Goal: Task Accomplishment & Management: Manage account settings

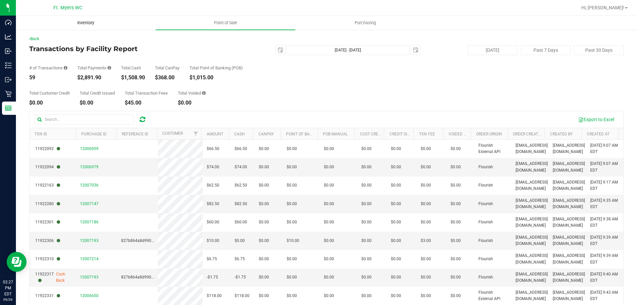
click at [100, 26] on uib-tab-heading "Inventory" at bounding box center [85, 22] width 139 height 13
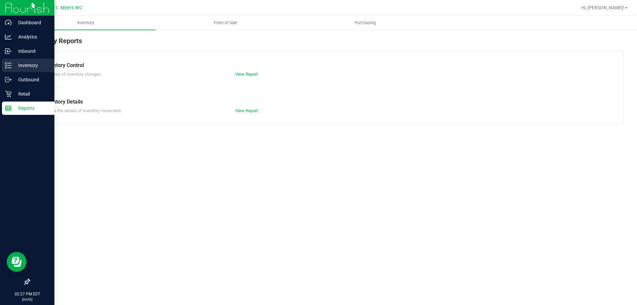
click at [30, 61] on div "Inventory" at bounding box center [28, 65] width 52 height 13
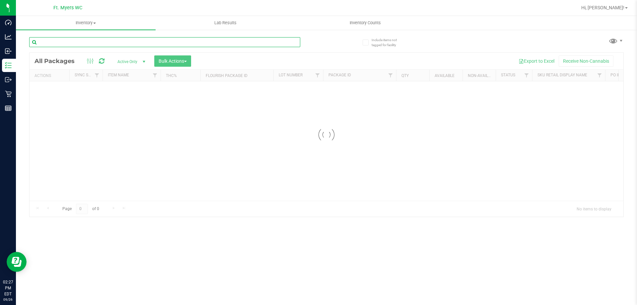
click at [76, 39] on input "text" at bounding box center [164, 42] width 271 height 10
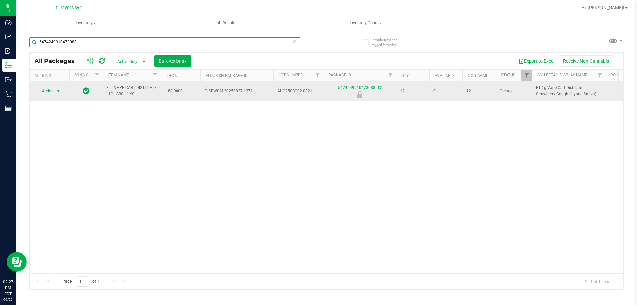
type input "5474249910473088"
click at [56, 88] on span "select" at bounding box center [58, 90] width 8 height 9
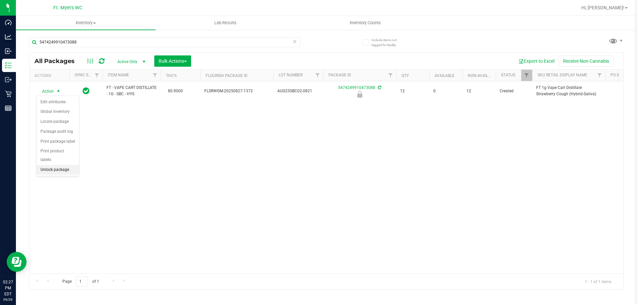
click at [48, 165] on li "Unlock package" at bounding box center [58, 170] width 42 height 10
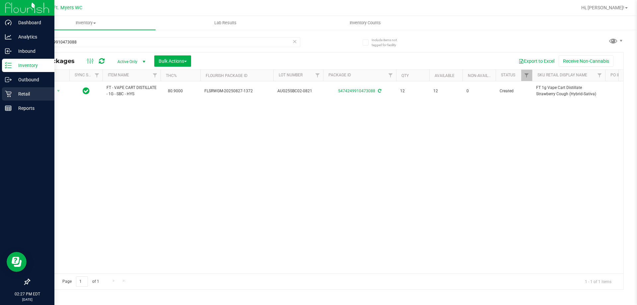
click at [16, 93] on p "Retail" at bounding box center [32, 94] width 40 height 8
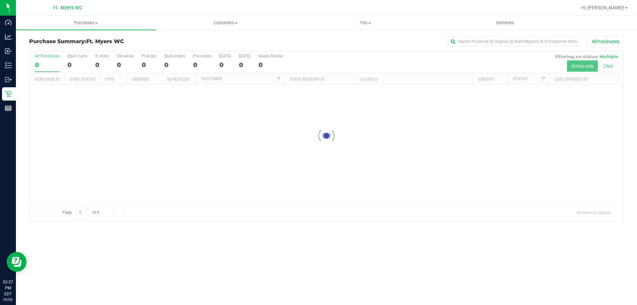
click at [113, 30] on link "Purchases Summary of purchases Fulfillment All purchases" at bounding box center [86, 23] width 140 height 14
click at [109, 46] on li "Fulfillment" at bounding box center [86, 48] width 140 height 8
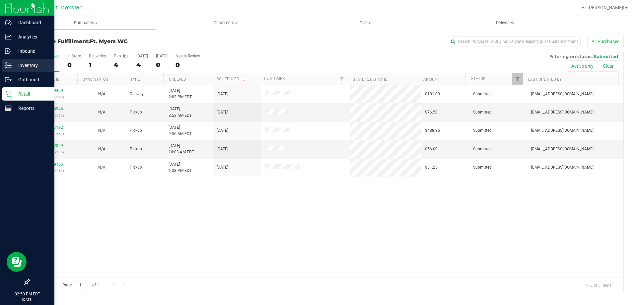
click at [14, 66] on p "Inventory" at bounding box center [32, 65] width 40 height 8
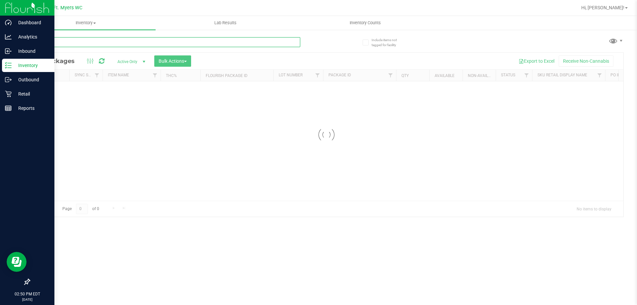
click at [95, 42] on input "text" at bounding box center [164, 42] width 271 height 10
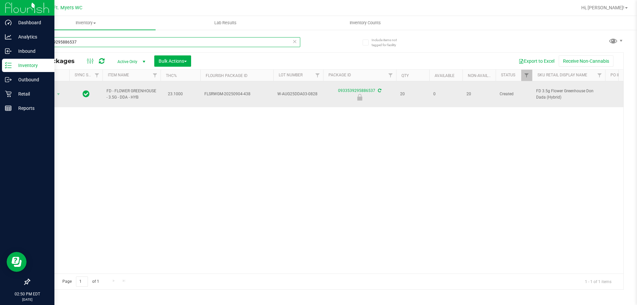
type input "0933539295886537"
click at [48, 93] on span "Action" at bounding box center [45, 94] width 18 height 9
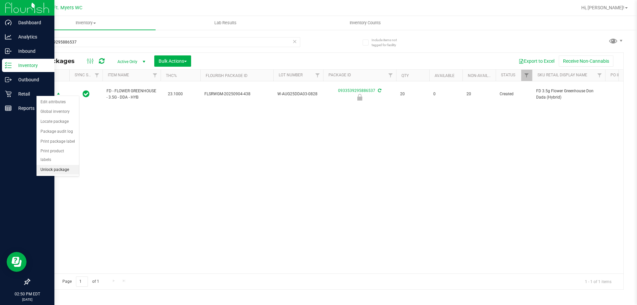
click at [57, 165] on li "Unlock package" at bounding box center [58, 170] width 42 height 10
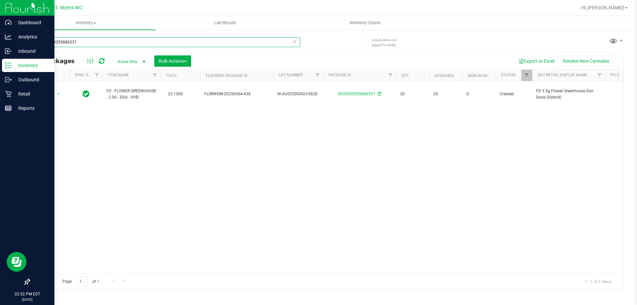
click at [99, 45] on input "0933539295886537" at bounding box center [164, 42] width 271 height 10
click at [99, 45] on input "9449402757629461" at bounding box center [164, 42] width 271 height 10
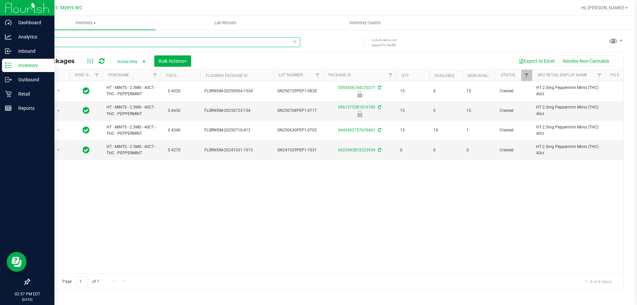
click at [298, 44] on input "pep" at bounding box center [164, 42] width 271 height 10
type input "pep"
click at [296, 43] on icon at bounding box center [295, 41] width 5 height 8
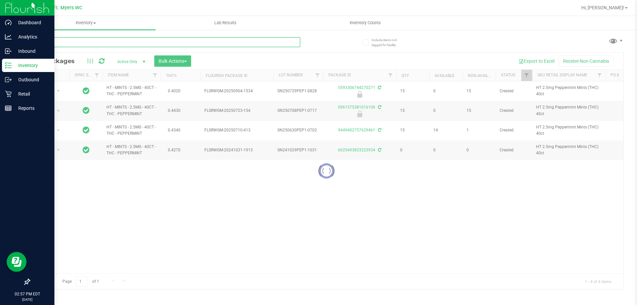
click at [277, 41] on input "text" at bounding box center [164, 42] width 271 height 10
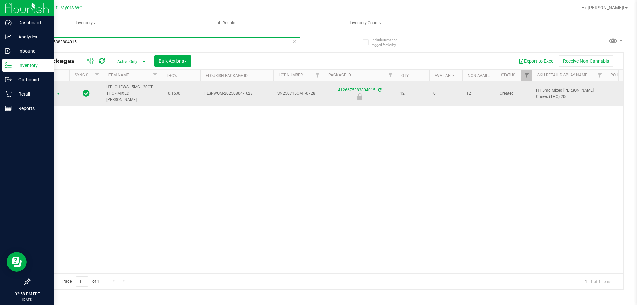
type input "4126675383804015"
click at [57, 91] on span "select" at bounding box center [58, 93] width 5 height 5
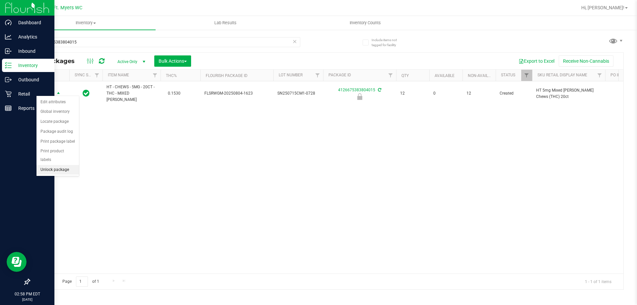
click at [59, 165] on li "Unlock package" at bounding box center [58, 170] width 42 height 10
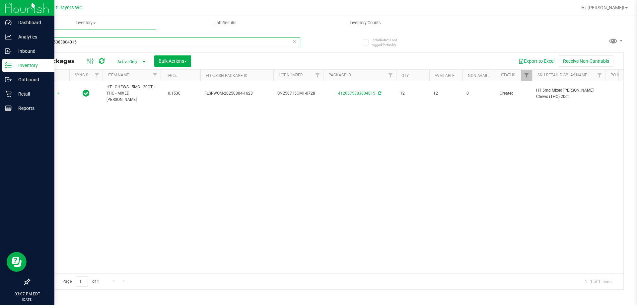
click at [297, 46] on input "4126675383804015" at bounding box center [164, 42] width 271 height 10
click at [297, 43] on icon at bounding box center [295, 41] width 5 height 8
click at [289, 44] on input "text" at bounding box center [164, 42] width 271 height 10
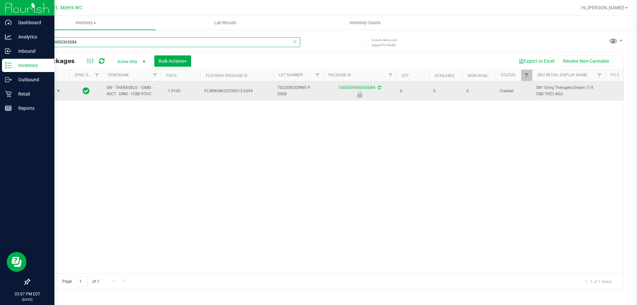
type input "7360359450365084"
click at [58, 92] on span "select" at bounding box center [58, 90] width 5 height 5
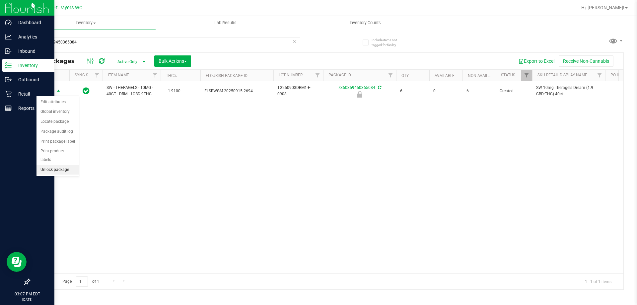
click at [71, 165] on li "Unlock package" at bounding box center [58, 170] width 42 height 10
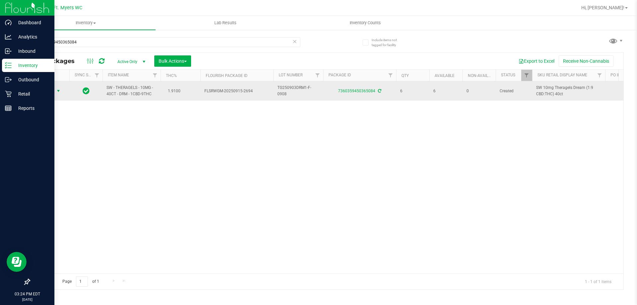
click at [50, 90] on span "Action" at bounding box center [45, 90] width 18 height 9
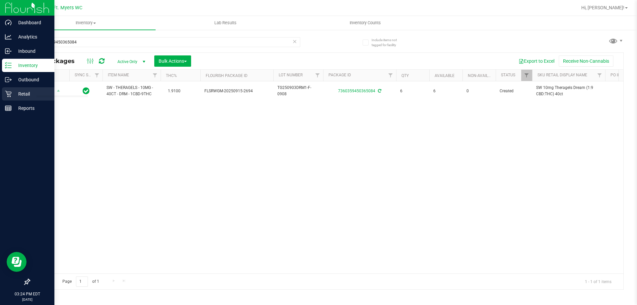
click at [9, 96] on icon at bounding box center [8, 94] width 7 height 7
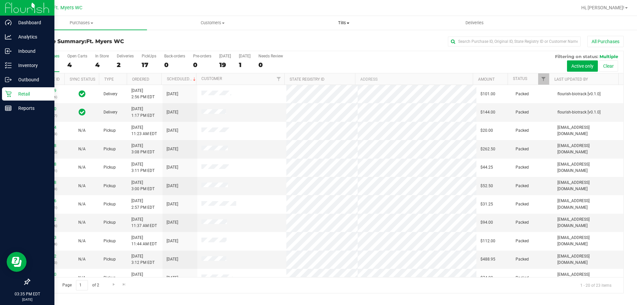
click at [330, 24] on span "Tills" at bounding box center [344, 23] width 130 height 6
click at [335, 42] on li "Manage tills" at bounding box center [343, 40] width 131 height 8
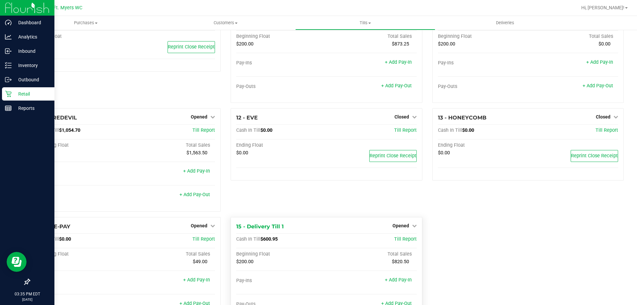
scroll to position [305, 0]
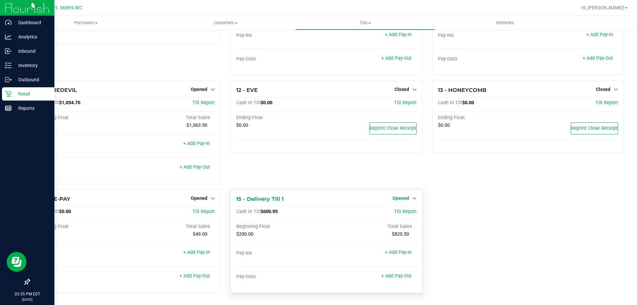
click at [401, 200] on span "Opened" at bounding box center [401, 198] width 17 height 5
click at [393, 214] on link "Close Till" at bounding box center [402, 211] width 18 height 5
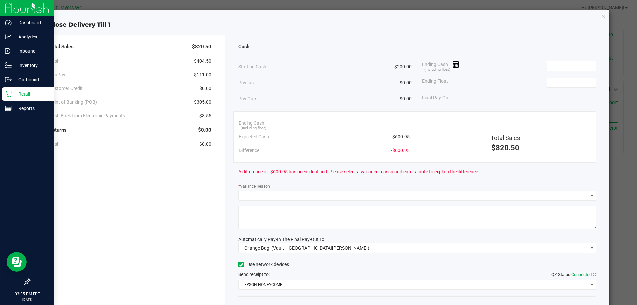
click at [582, 66] on input at bounding box center [571, 65] width 49 height 9
click at [552, 85] on input at bounding box center [571, 82] width 49 height 9
click at [558, 60] on div "Ending Cash (including float)" at bounding box center [509, 66] width 174 height 17
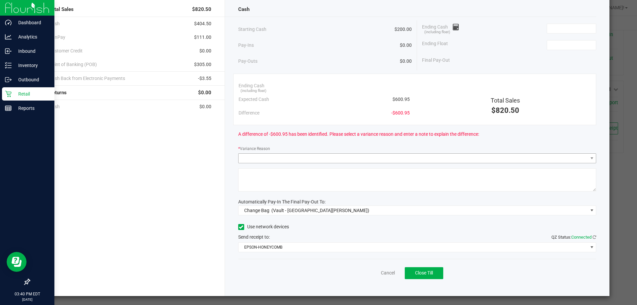
scroll to position [39, 0]
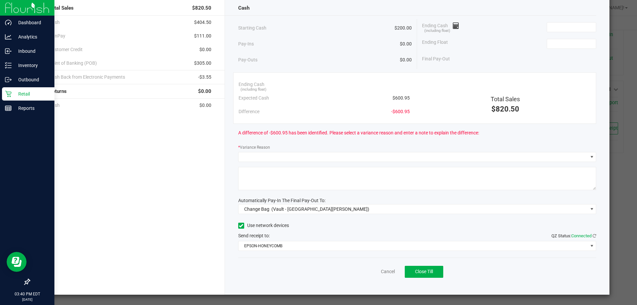
click at [279, 162] on div "Cash Starting Cash $200.00 Pay-Ins $0.00 Pay-Outs $0.00 Ending Cash (including …" at bounding box center [417, 145] width 385 height 299
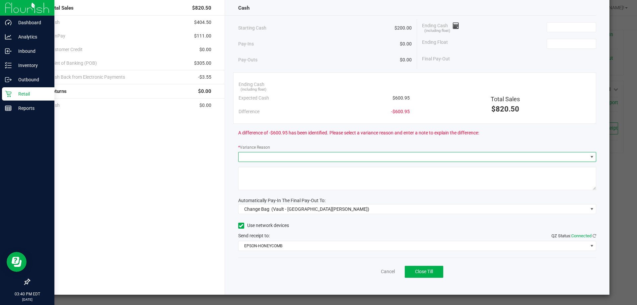
click at [285, 158] on span at bounding box center [414, 156] width 350 height 9
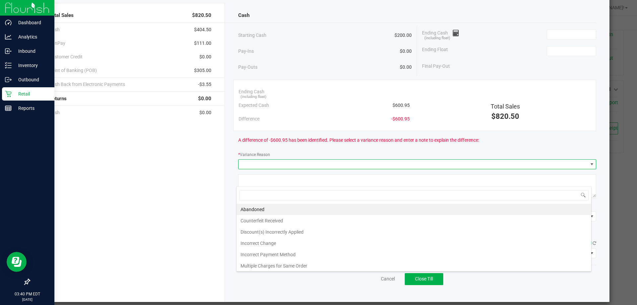
scroll to position [0, 0]
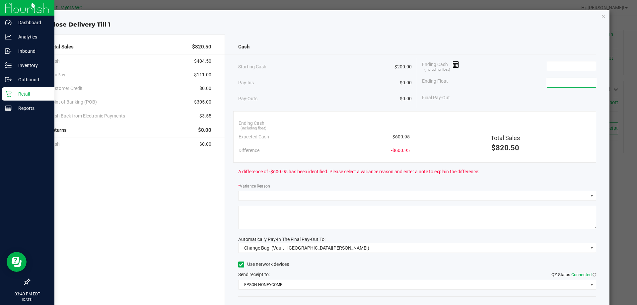
click at [562, 79] on input at bounding box center [571, 82] width 49 height 9
type input "$200.00"
click at [558, 64] on input at bounding box center [571, 65] width 49 height 9
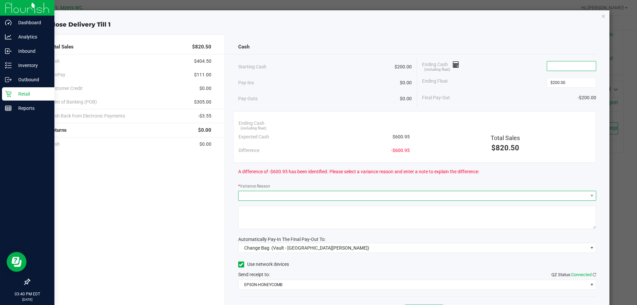
click at [261, 199] on span at bounding box center [414, 195] width 350 height 9
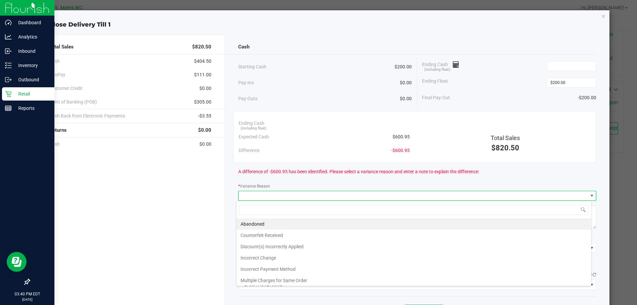
scroll to position [33, 0]
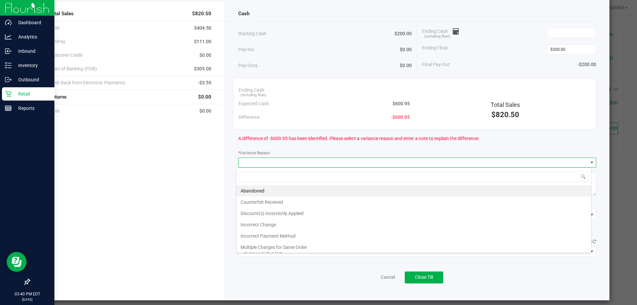
click at [230, 138] on div "Cash Starting Cash $200.00 Pay-Ins $0.00 Pay-Outs $0.00 Ending Cash (including …" at bounding box center [417, 150] width 385 height 299
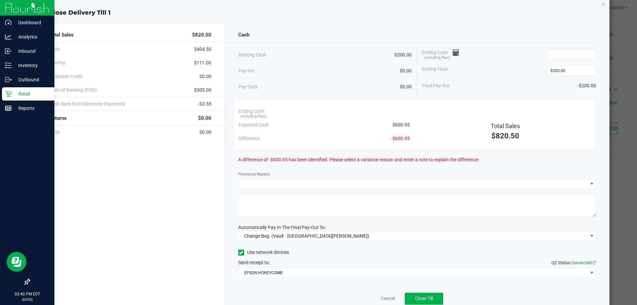
scroll to position [0, 0]
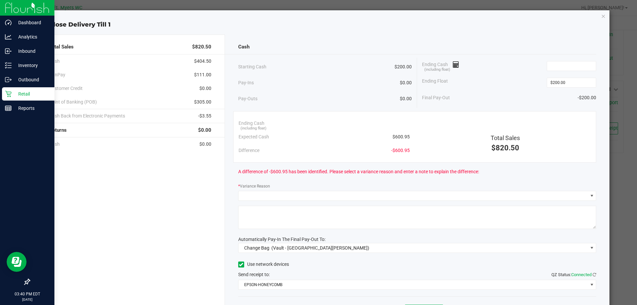
click at [558, 72] on div "Ending Cash (including float)" at bounding box center [509, 66] width 174 height 17
click at [559, 62] on input at bounding box center [571, 65] width 49 height 9
click at [565, 65] on input at bounding box center [571, 65] width 49 height 9
click at [309, 70] on div "Starting Cash $200.00" at bounding box center [325, 67] width 174 height 18
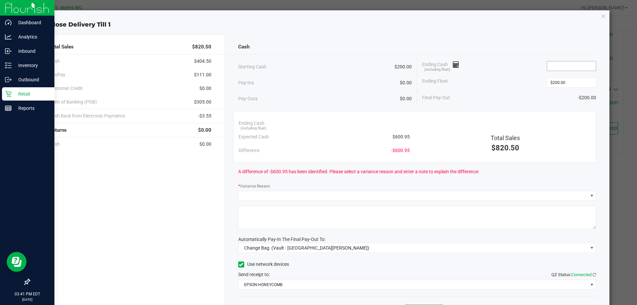
click at [584, 65] on input at bounding box center [571, 65] width 49 height 9
type input "$594.00"
click at [579, 78] on input "200" at bounding box center [571, 82] width 49 height 9
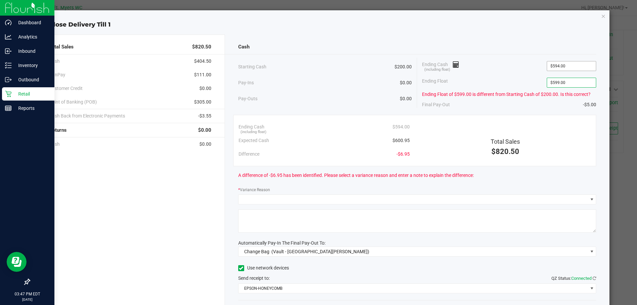
click at [577, 71] on span "$594.00" at bounding box center [571, 66] width 49 height 10
type input "599"
click at [572, 80] on input "599" at bounding box center [571, 82] width 49 height 9
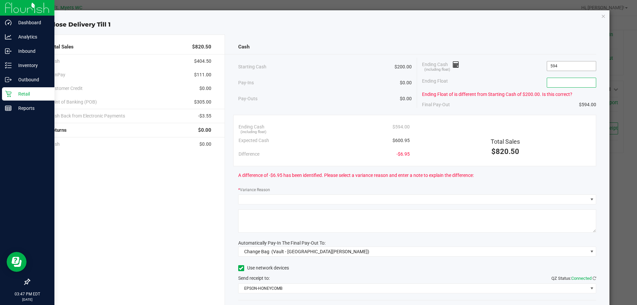
click at [573, 61] on input "594" at bounding box center [571, 65] width 49 height 9
click at [568, 70] on input "599" at bounding box center [571, 65] width 49 height 9
click at [566, 65] on input "601" at bounding box center [571, 65] width 49 height 9
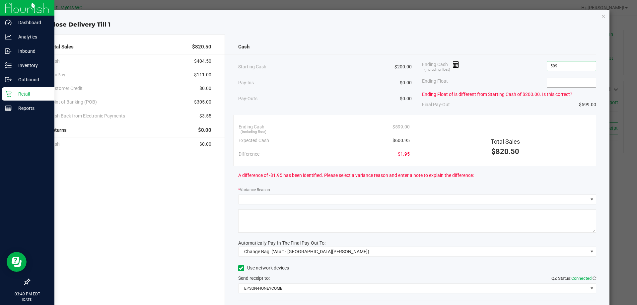
type input "$599.00"
click at [563, 83] on input at bounding box center [571, 82] width 49 height 9
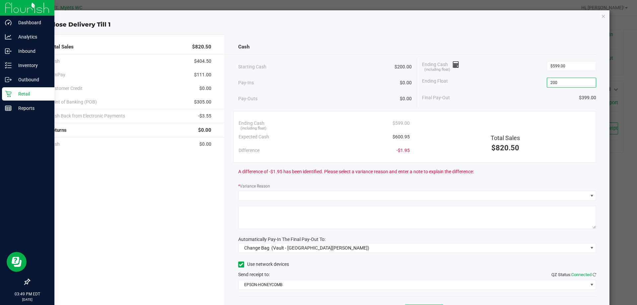
type input "$200.00"
click at [548, 93] on div "Final Pay-Out $399.00" at bounding box center [509, 98] width 174 height 14
click at [554, 66] on input "599" at bounding box center [571, 65] width 49 height 9
click at [548, 89] on div "Ending Float $200.00" at bounding box center [509, 82] width 174 height 17
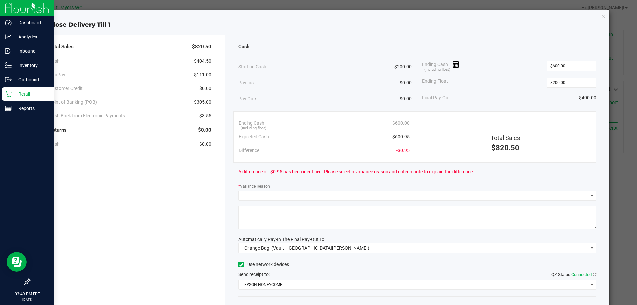
click at [562, 90] on div "Ending Float $200.00" at bounding box center [509, 82] width 174 height 17
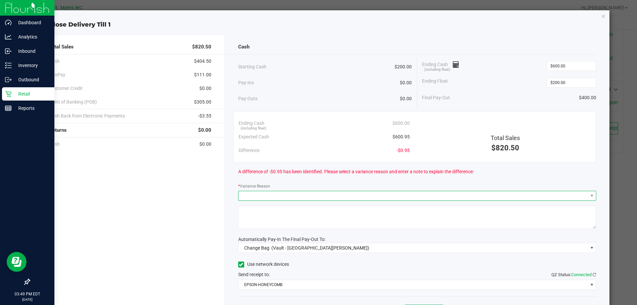
click at [373, 193] on span at bounding box center [414, 195] width 350 height 9
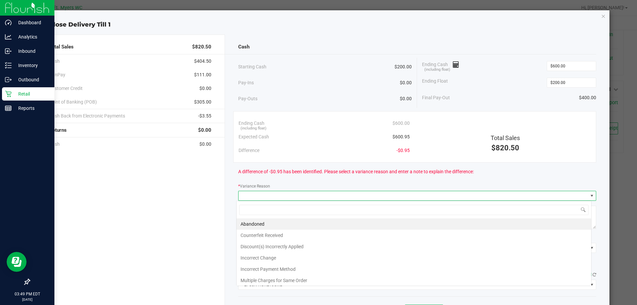
scroll to position [10, 355]
click at [560, 63] on input "600" at bounding box center [571, 65] width 49 height 9
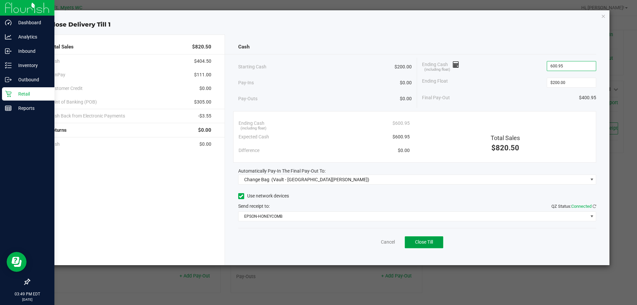
type input "$600.95"
click at [427, 240] on span "Close Till" at bounding box center [424, 241] width 18 height 5
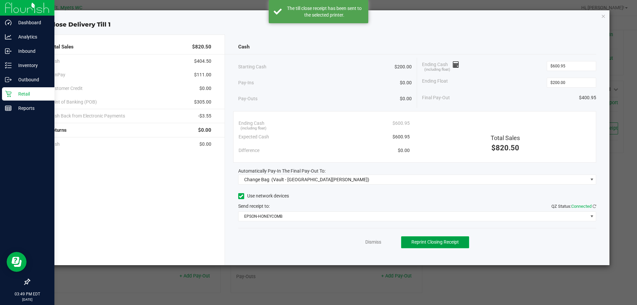
click at [429, 240] on span "Reprint Closing Receipt" at bounding box center [435, 241] width 47 height 5
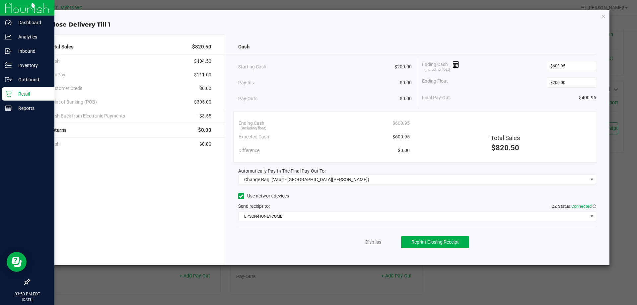
click at [369, 240] on link "Dismiss" at bounding box center [374, 242] width 16 height 7
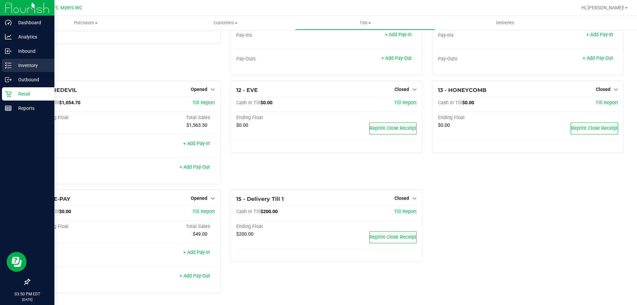
click at [16, 67] on p "Inventory" at bounding box center [32, 65] width 40 height 8
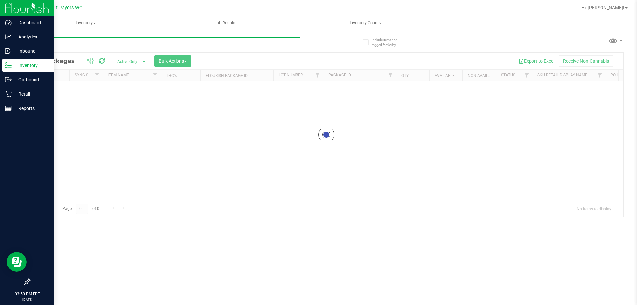
click at [136, 40] on input "text" at bounding box center [164, 42] width 271 height 10
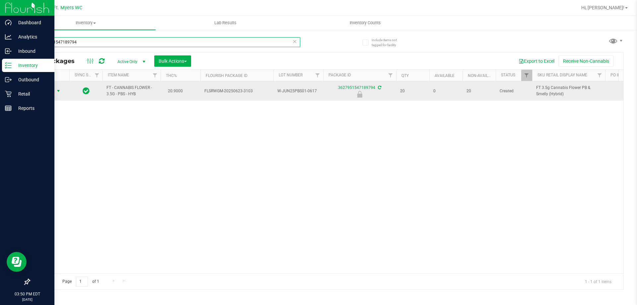
type input "3627951547189794"
click at [49, 91] on span "Action" at bounding box center [45, 90] width 18 height 9
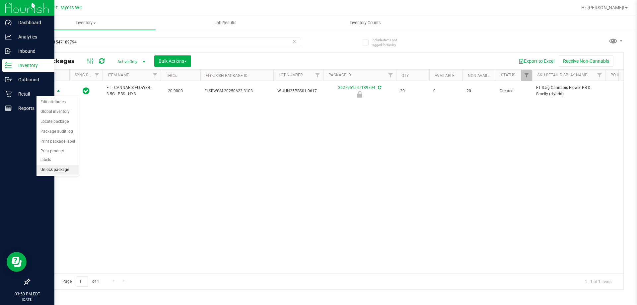
click at [52, 165] on li "Unlock package" at bounding box center [58, 170] width 42 height 10
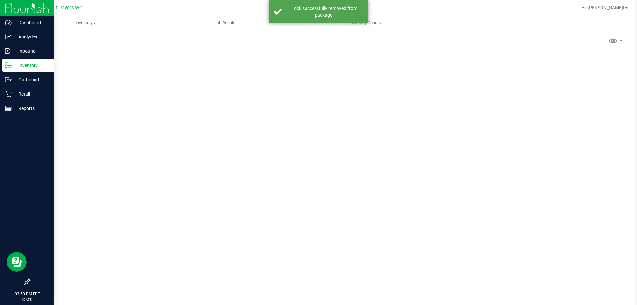
click at [103, 45] on div "Inventory All packages All inventory Waste log Create inventory Lab Results Inv…" at bounding box center [327, 160] width 622 height 289
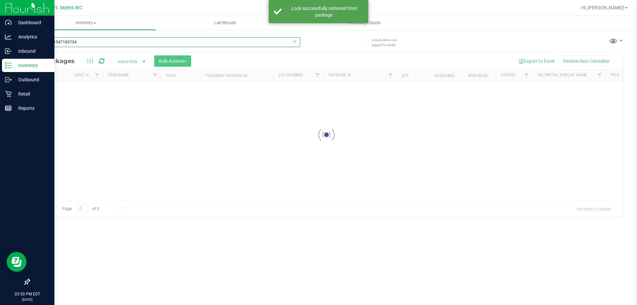
click at [103, 45] on input "3627951547189794" at bounding box center [164, 42] width 271 height 10
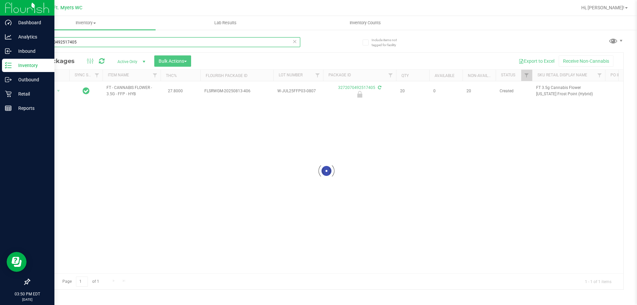
type input "3272070492517405"
click at [46, 92] on div at bounding box center [327, 171] width 594 height 237
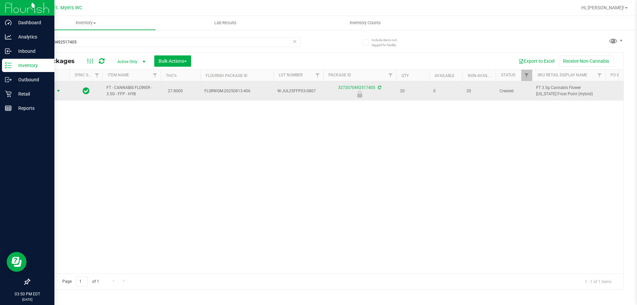
click at [52, 91] on span "Action" at bounding box center [45, 90] width 18 height 9
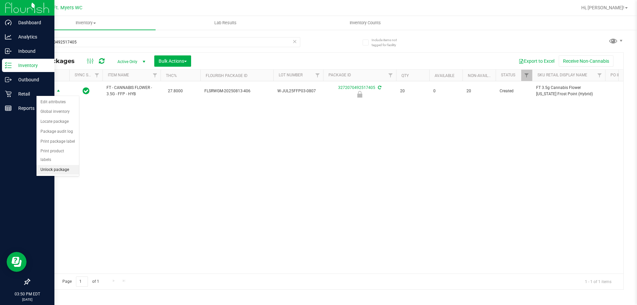
click at [55, 166] on li "Unlock package" at bounding box center [58, 170] width 42 height 10
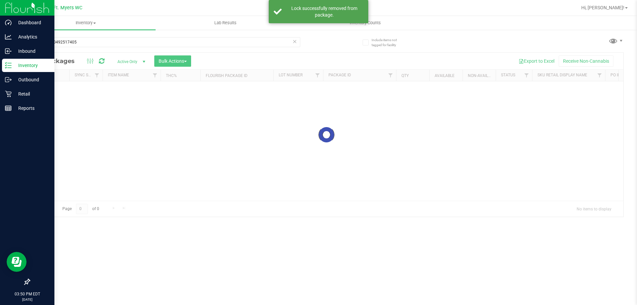
click at [123, 43] on input "3272070492517405" at bounding box center [164, 42] width 271 height 10
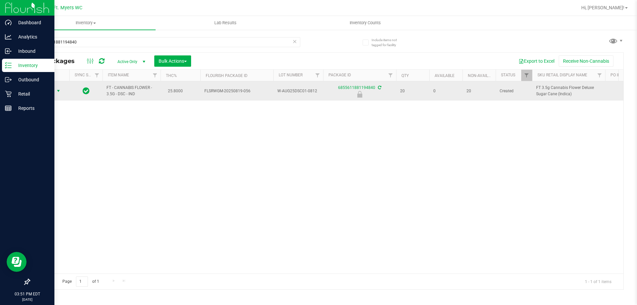
type input "6855611881194840"
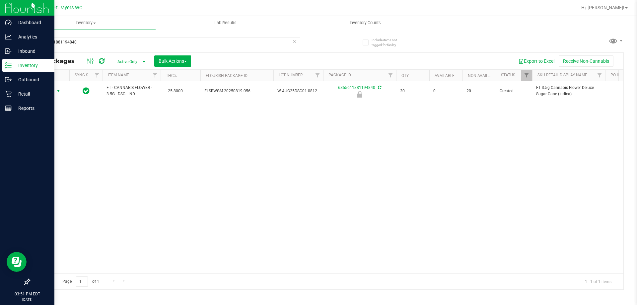
drag, startPoint x: 46, startPoint y: 87, endPoint x: 52, endPoint y: 113, distance: 27.2
click at [46, 88] on span "Action" at bounding box center [45, 90] width 18 height 9
click at [57, 165] on li "Unlock package" at bounding box center [58, 170] width 42 height 10
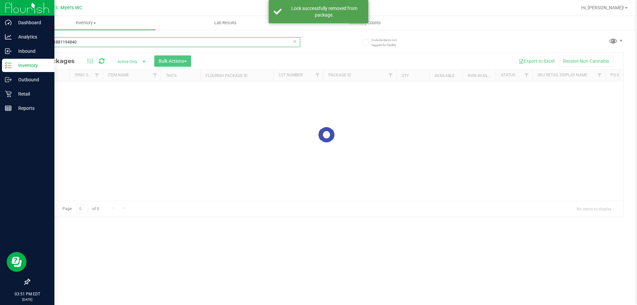
click at [104, 44] on input "6855611881194840" at bounding box center [164, 42] width 271 height 10
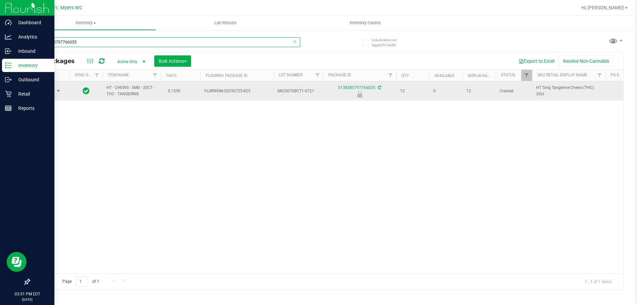
type input "5138385797766055"
click at [50, 92] on span "Action" at bounding box center [45, 90] width 18 height 9
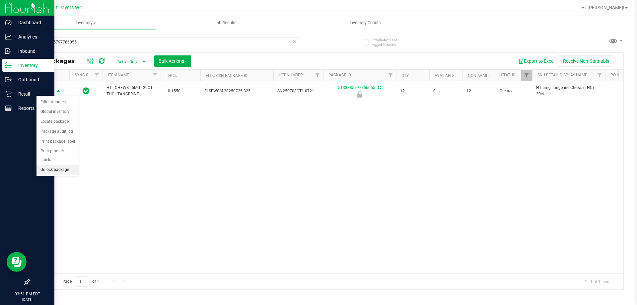
click at [66, 165] on li "Unlock package" at bounding box center [58, 170] width 42 height 10
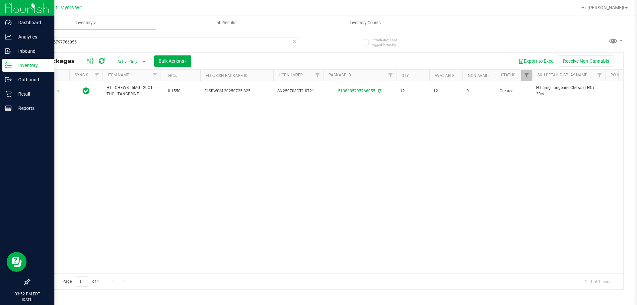
click at [295, 41] on icon at bounding box center [295, 41] width 5 height 8
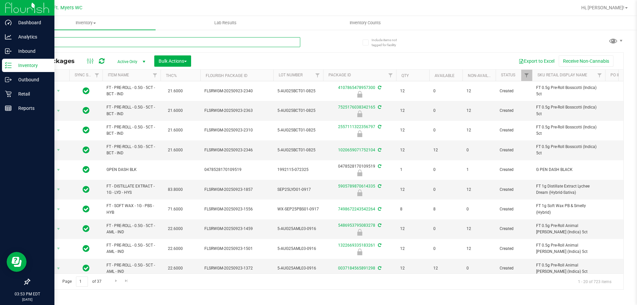
click at [296, 42] on input "text" at bounding box center [164, 42] width 271 height 10
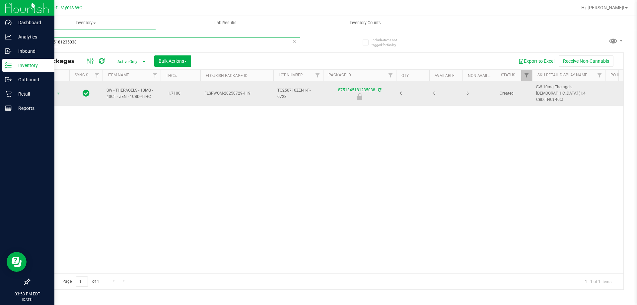
type input "8751345181235038"
click at [55, 92] on span "select" at bounding box center [58, 93] width 8 height 9
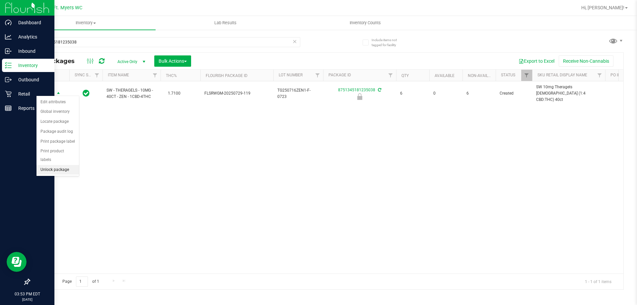
click at [66, 165] on li "Unlock package" at bounding box center [58, 170] width 42 height 10
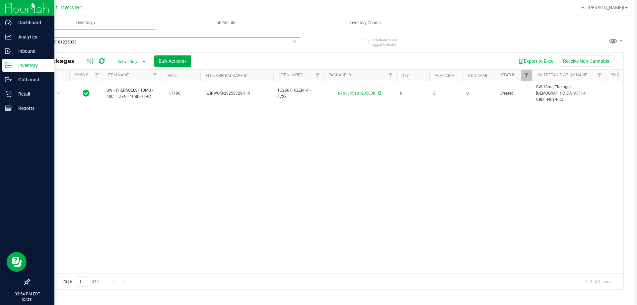
click at [151, 41] on input "8751345181235038" at bounding box center [164, 42] width 271 height 10
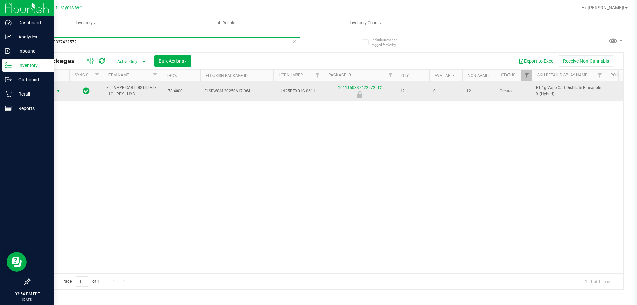
type input "1611150337422572"
click at [57, 91] on span "select" at bounding box center [58, 90] width 5 height 5
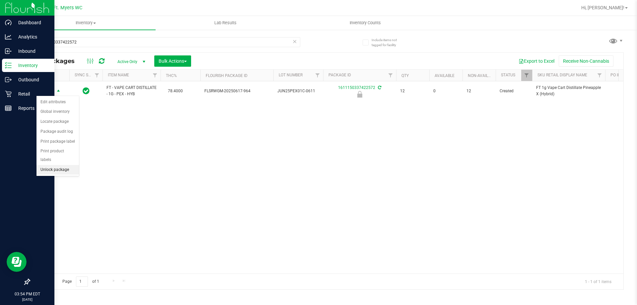
click at [60, 165] on li "Unlock package" at bounding box center [58, 170] width 42 height 10
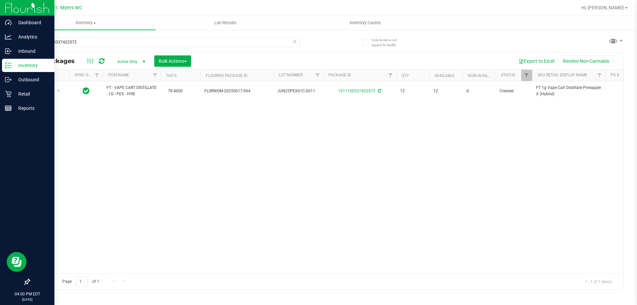
click at [294, 43] on icon at bounding box center [295, 41] width 5 height 8
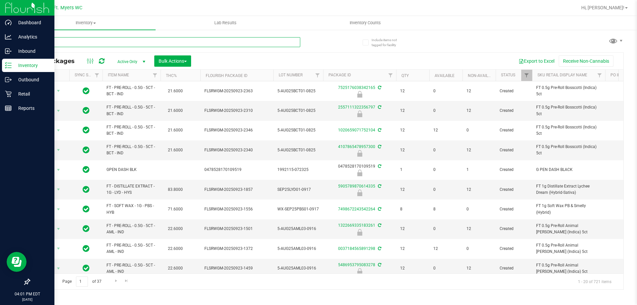
click at [236, 46] on input "text" at bounding box center [164, 42] width 271 height 10
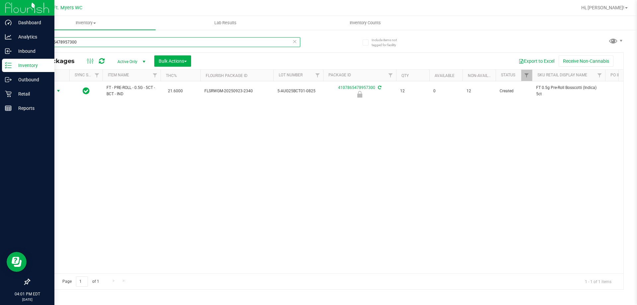
type input "4107865478957300"
click at [57, 90] on span "select" at bounding box center [58, 90] width 5 height 5
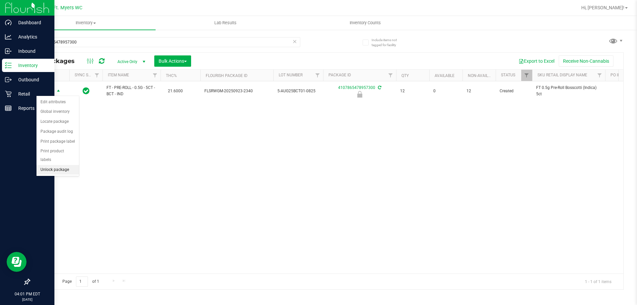
click at [58, 165] on li "Unlock package" at bounding box center [58, 170] width 42 height 10
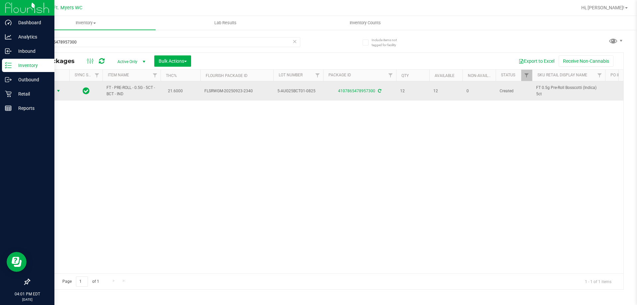
drag, startPoint x: 55, startPoint y: 91, endPoint x: 60, endPoint y: 91, distance: 5.3
click at [56, 91] on span "select" at bounding box center [58, 90] width 8 height 9
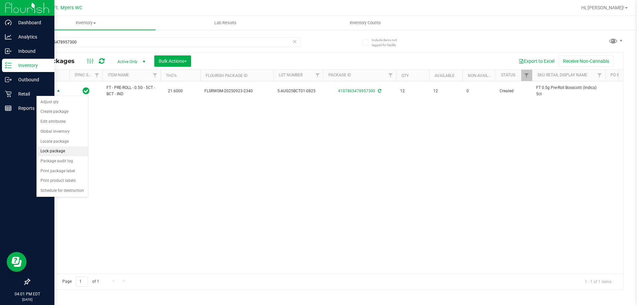
click at [70, 152] on li "Lock package" at bounding box center [62, 151] width 51 height 10
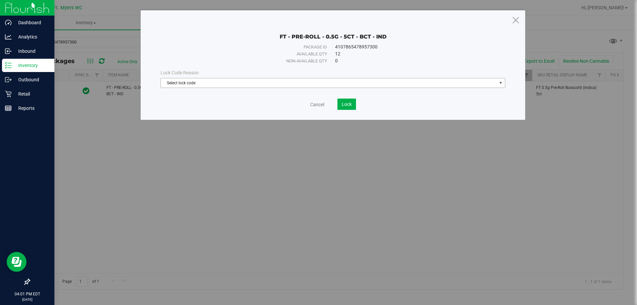
click at [225, 84] on span "Select lock code" at bounding box center [329, 82] width 336 height 9
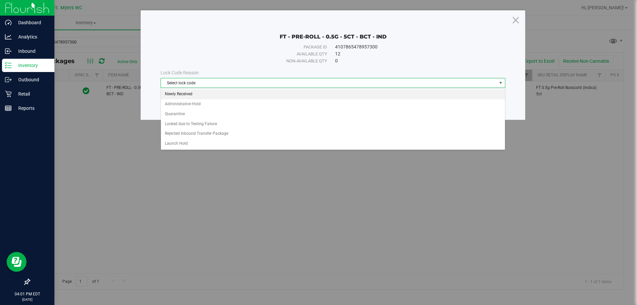
click at [247, 93] on li "Newly Received" at bounding box center [333, 94] width 344 height 10
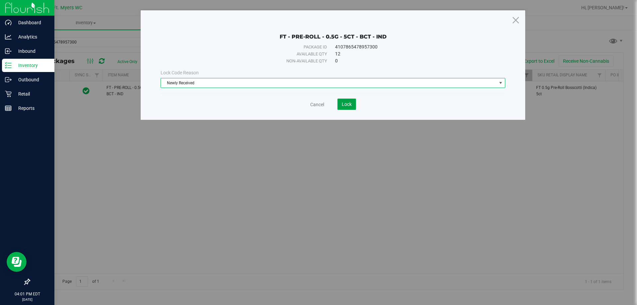
click at [351, 103] on span "Lock" at bounding box center [347, 104] width 10 height 5
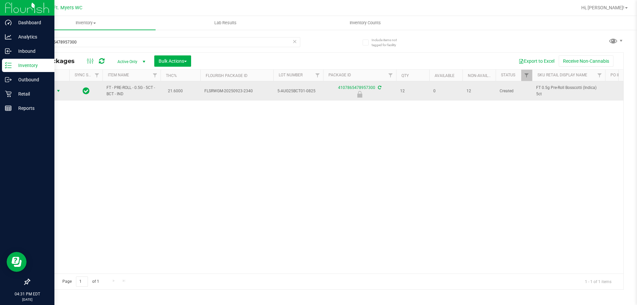
click at [60, 92] on span "select" at bounding box center [58, 90] width 5 height 5
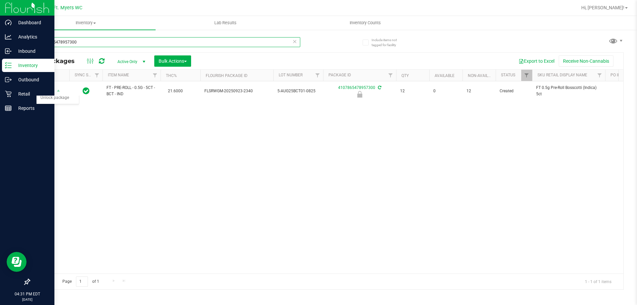
click at [104, 44] on input "4107865478957300" at bounding box center [164, 42] width 271 height 10
click at [105, 43] on input "4107865478957300" at bounding box center [164, 42] width 271 height 10
type input "1303941247290534"
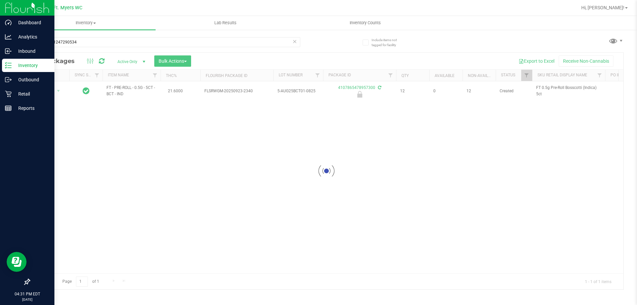
click at [50, 91] on div at bounding box center [327, 171] width 594 height 237
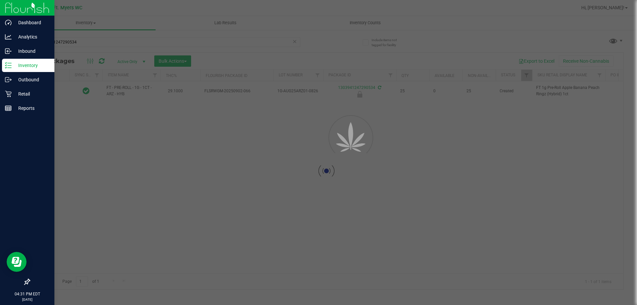
click at [45, 93] on div at bounding box center [318, 152] width 637 height 305
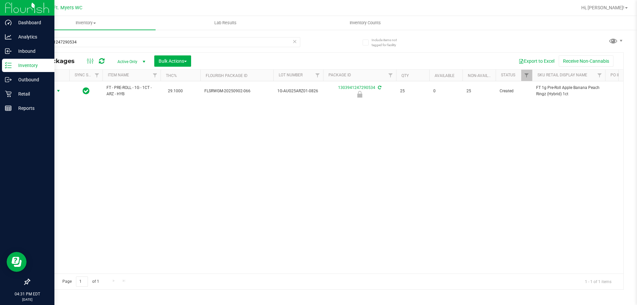
click at [45, 91] on span "Action" at bounding box center [45, 90] width 18 height 9
click at [66, 165] on li "Unlock package" at bounding box center [58, 170] width 42 height 10
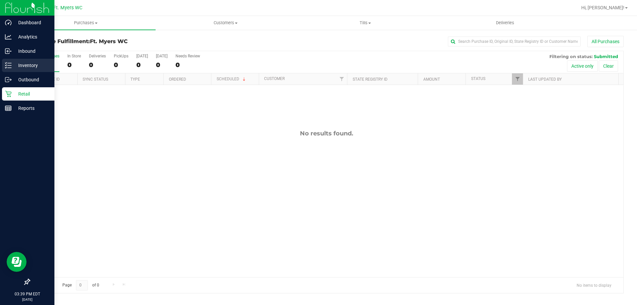
click at [15, 65] on p "Inventory" at bounding box center [32, 65] width 40 height 8
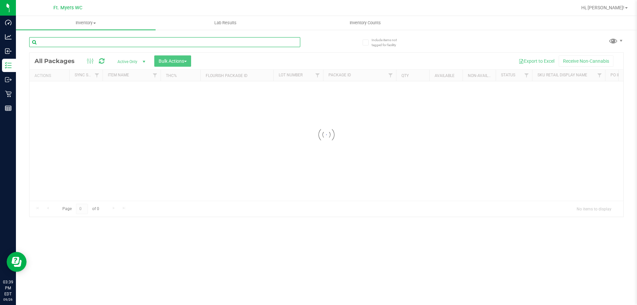
click at [79, 39] on input "text" at bounding box center [164, 42] width 271 height 10
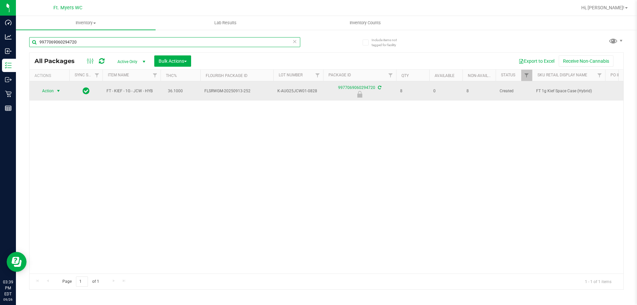
type input "9977069060294720"
click at [52, 93] on span "Action" at bounding box center [45, 90] width 18 height 9
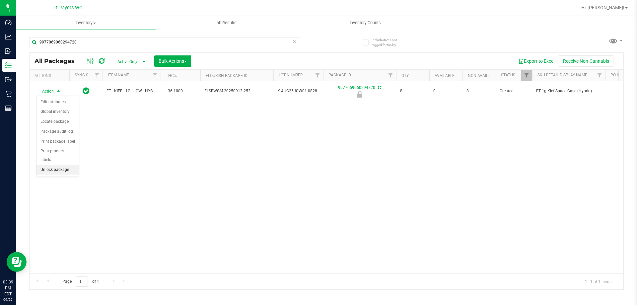
click at [54, 165] on li "Unlock package" at bounding box center [58, 170] width 42 height 10
